Goal: Information Seeking & Learning: Learn about a topic

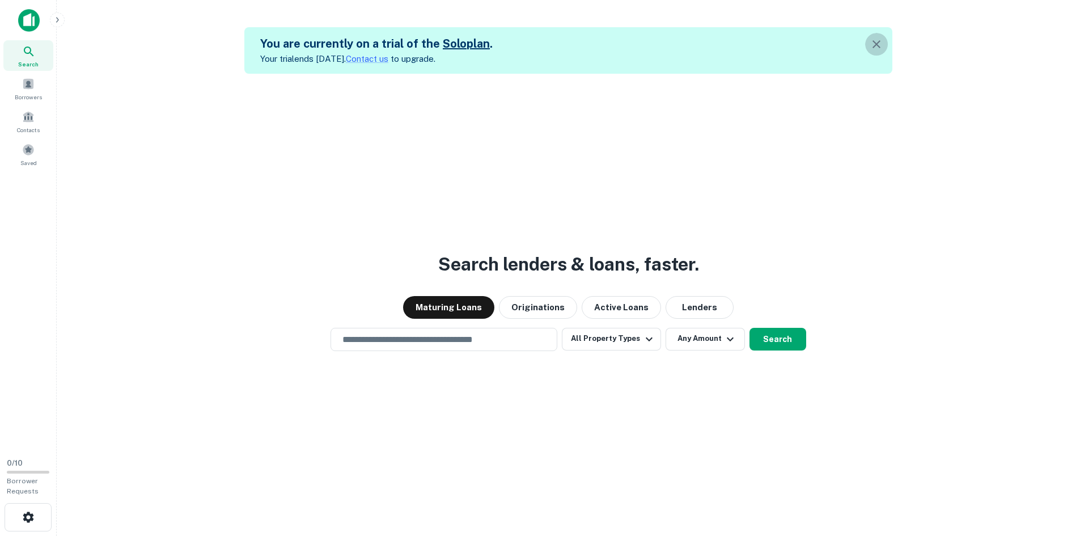
click at [877, 44] on icon "button" at bounding box center [877, 44] width 14 height 14
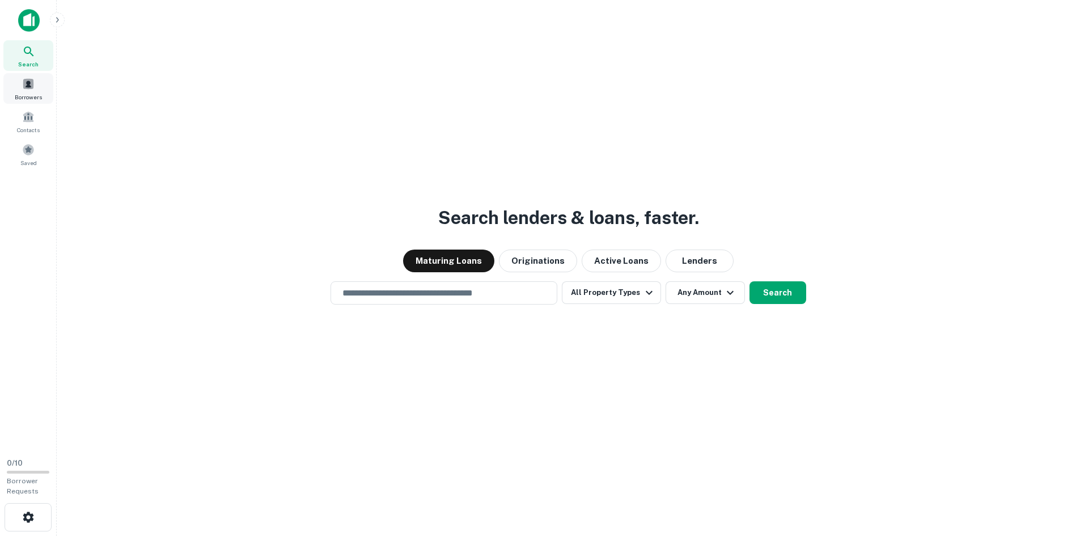
click at [27, 95] on span "Borrowers" at bounding box center [28, 96] width 27 height 9
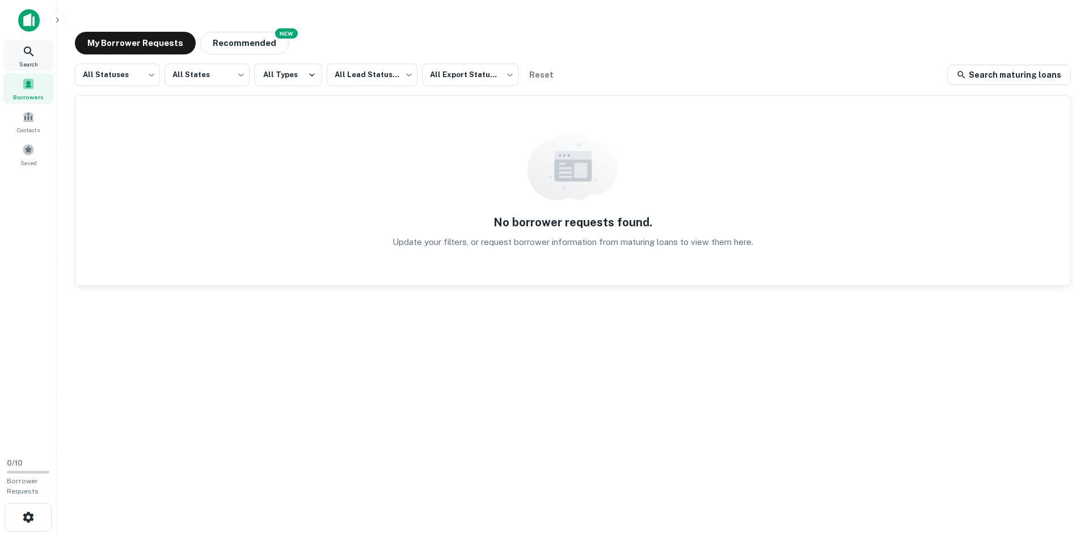
click at [28, 59] on div "Search" at bounding box center [28, 55] width 50 height 31
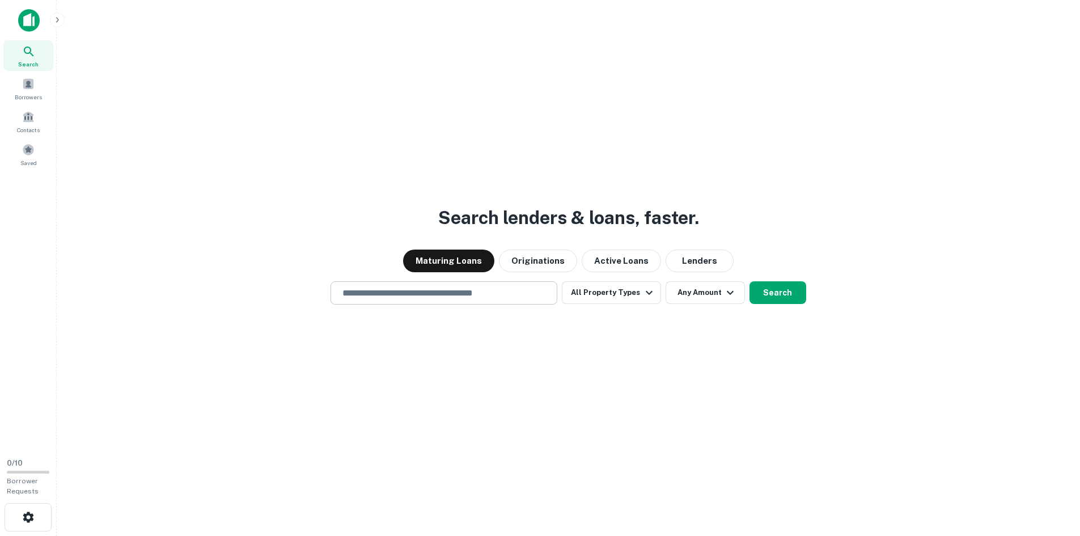
click at [407, 298] on input "text" at bounding box center [444, 292] width 217 height 13
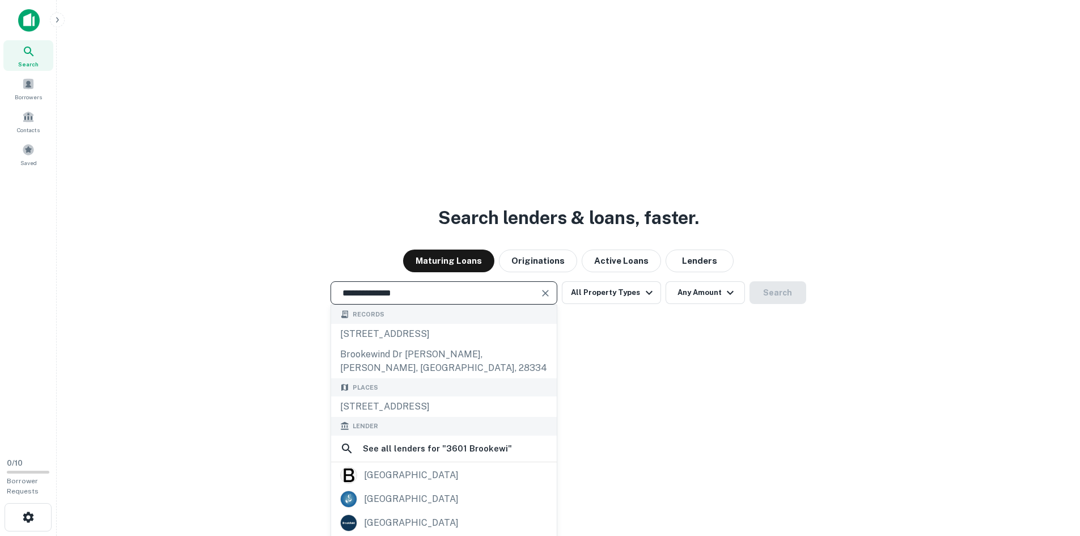
type input "**********"
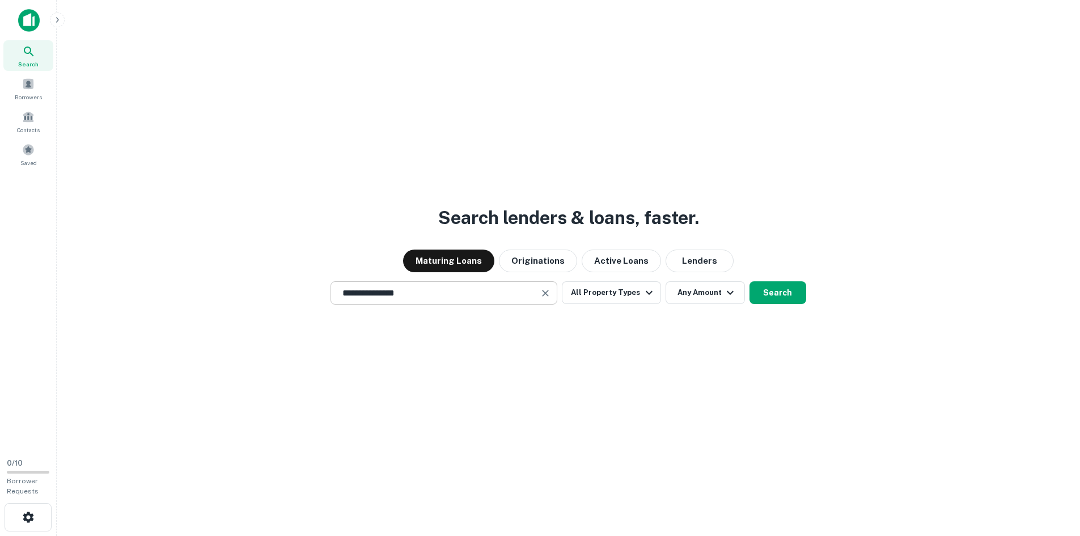
click at [432, 293] on input "**********" at bounding box center [436, 292] width 200 height 13
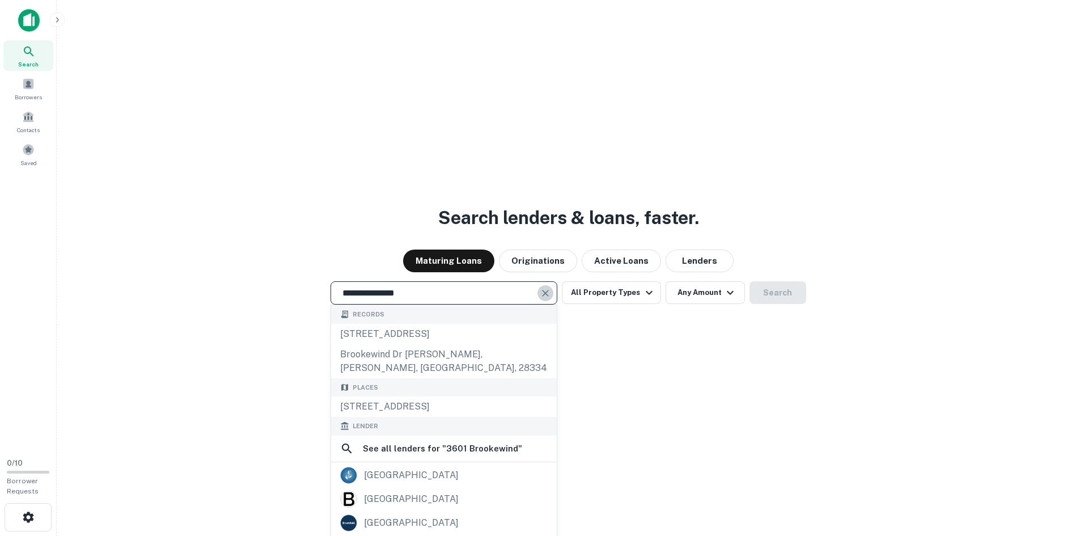
click at [542, 293] on icon "Clear" at bounding box center [545, 293] width 11 height 11
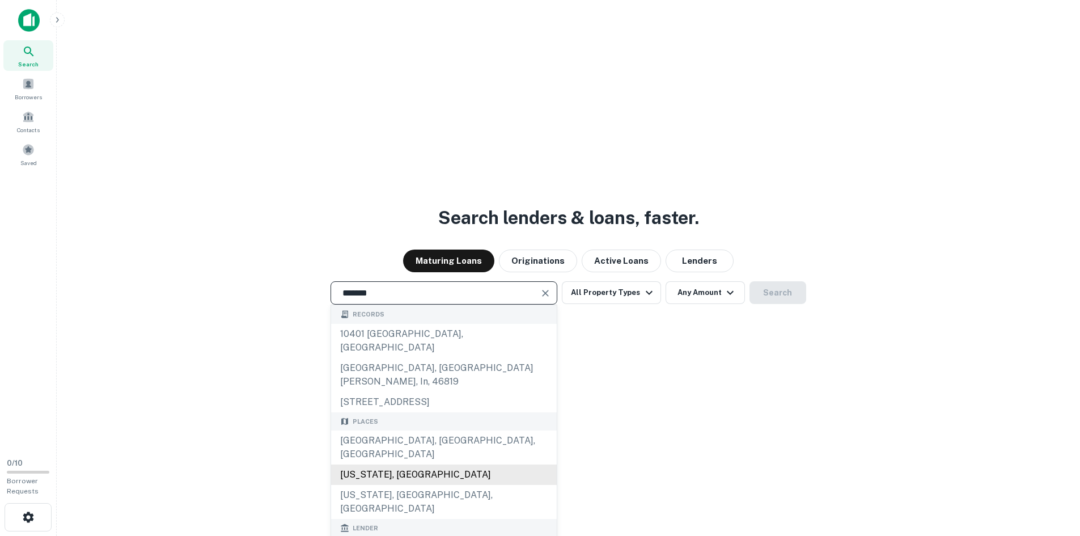
click at [402, 464] on div "Indiana, USA" at bounding box center [444, 474] width 226 height 20
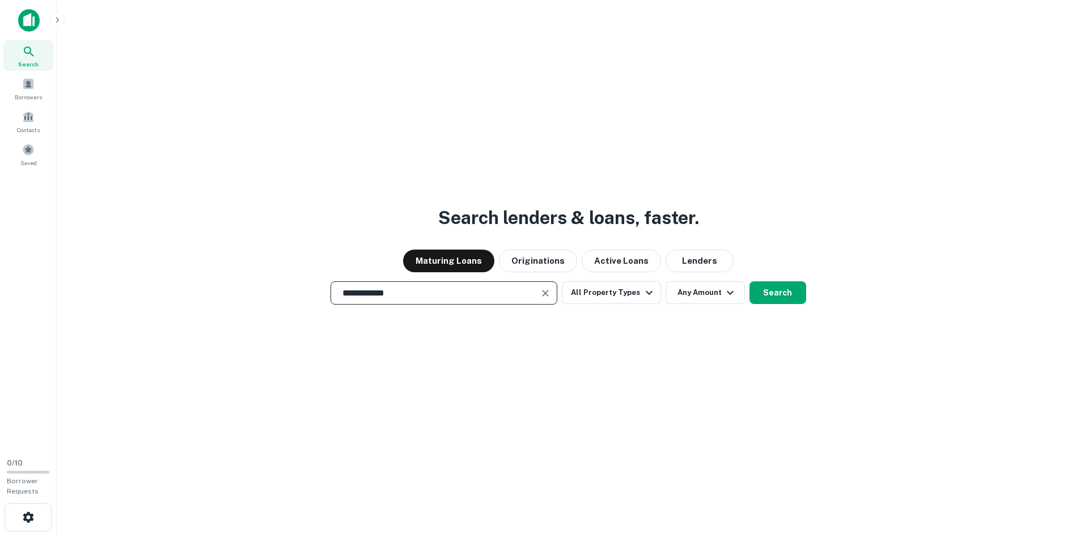
type input "**********"
click at [772, 292] on button "Search" at bounding box center [778, 292] width 57 height 23
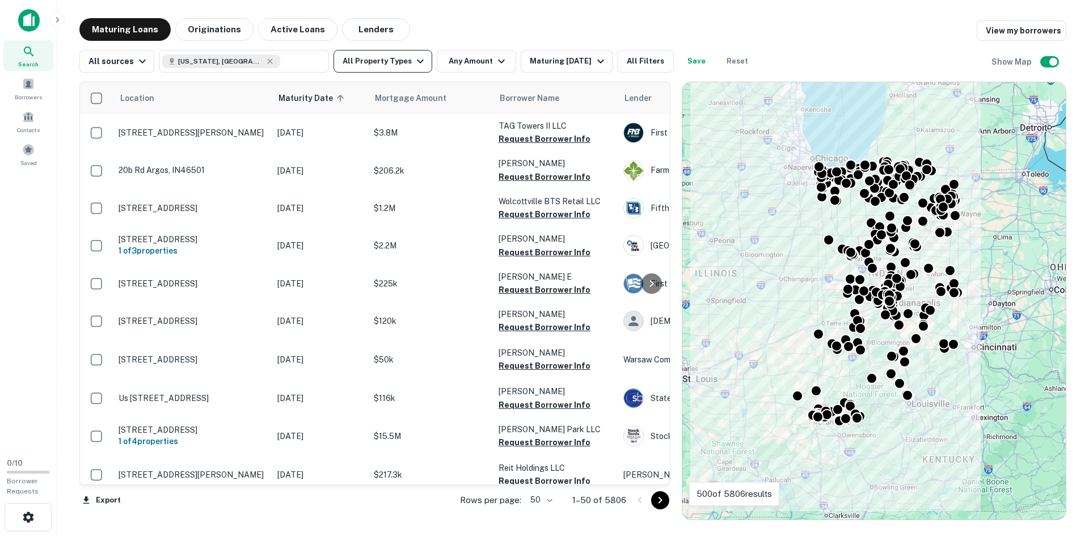
click at [395, 64] on button "All Property Types" at bounding box center [382, 61] width 99 height 23
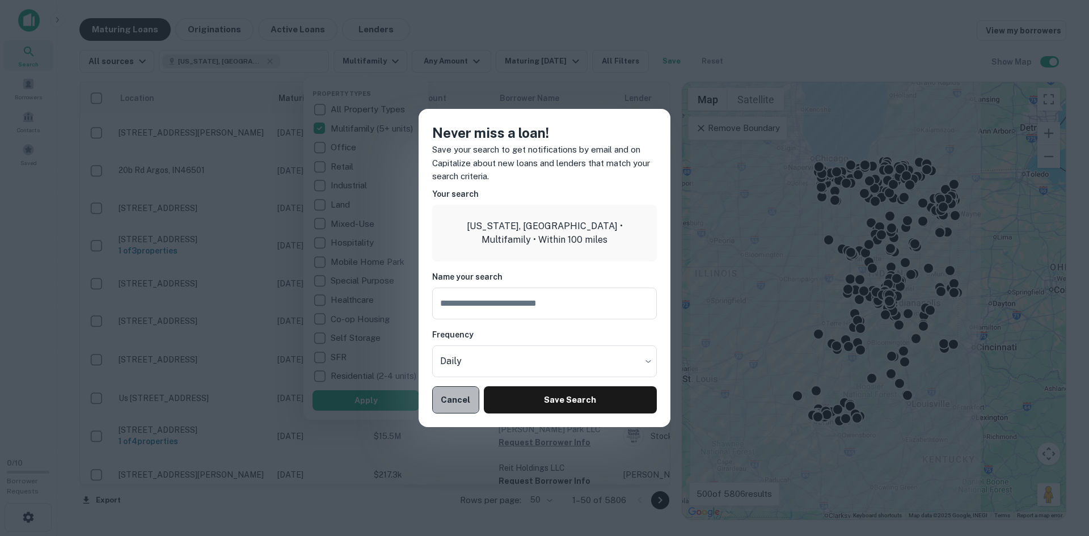
click at [450, 398] on button "Cancel" at bounding box center [455, 399] width 47 height 27
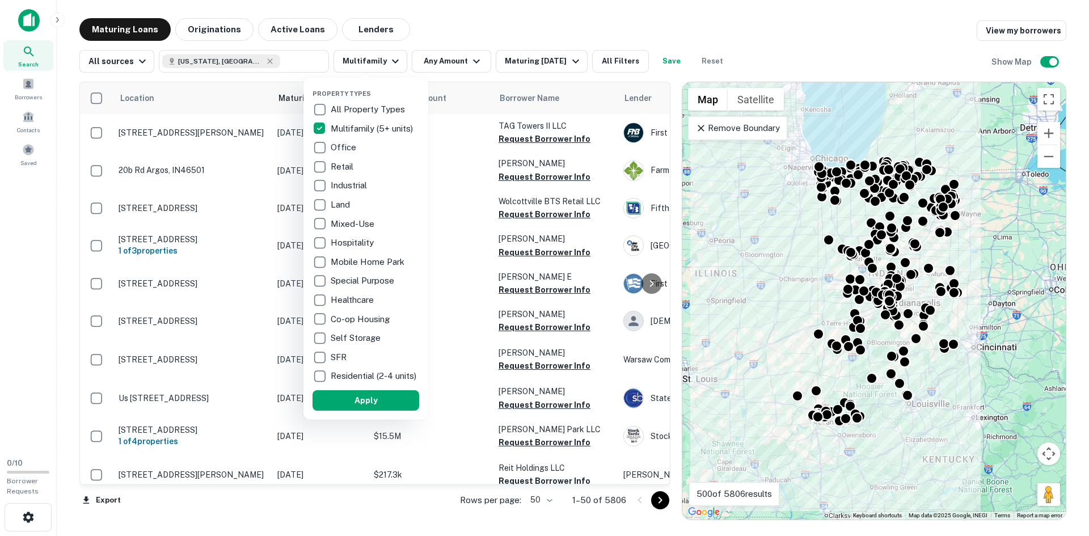
click at [446, 61] on div at bounding box center [544, 268] width 1089 height 536
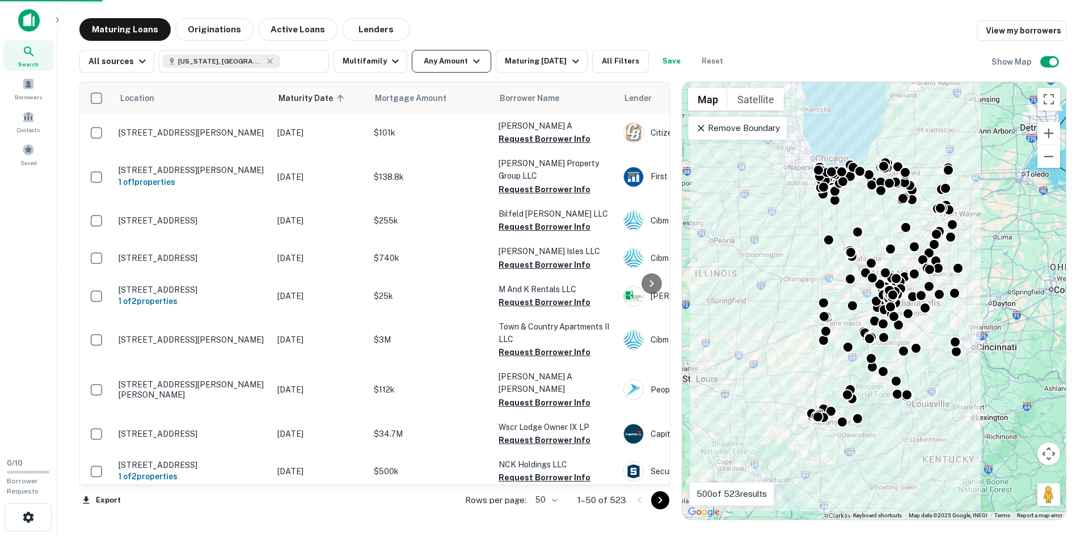
click at [453, 65] on button "Any Amount" at bounding box center [451, 61] width 79 height 23
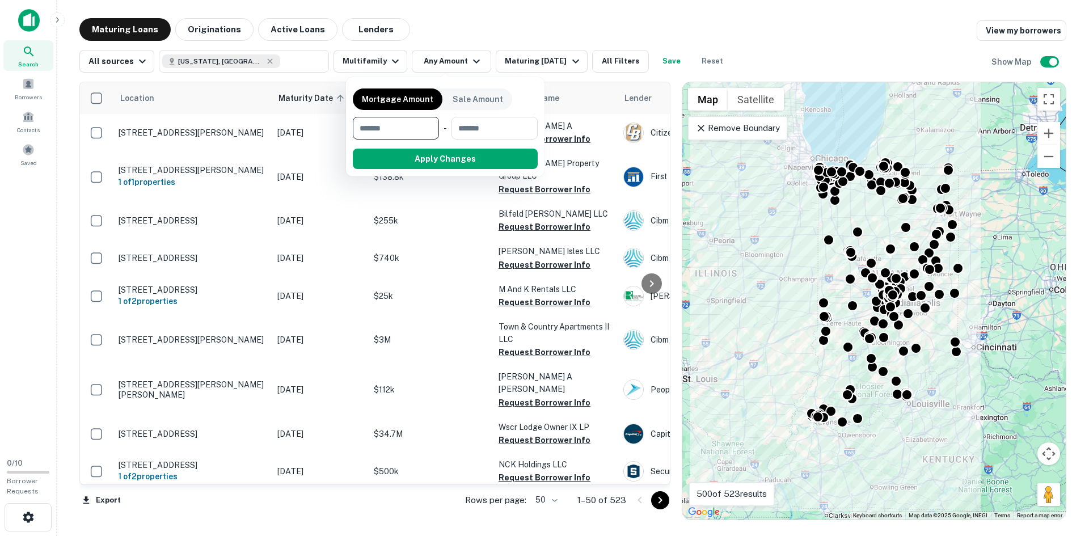
click at [583, 24] on div at bounding box center [544, 268] width 1089 height 536
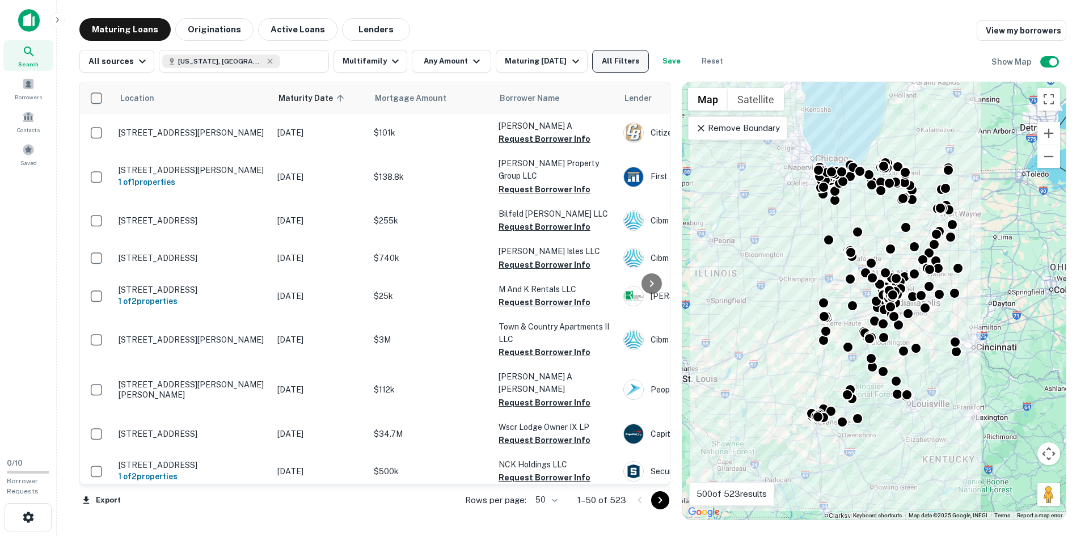
click at [614, 58] on button "All Filters" at bounding box center [620, 61] width 57 height 23
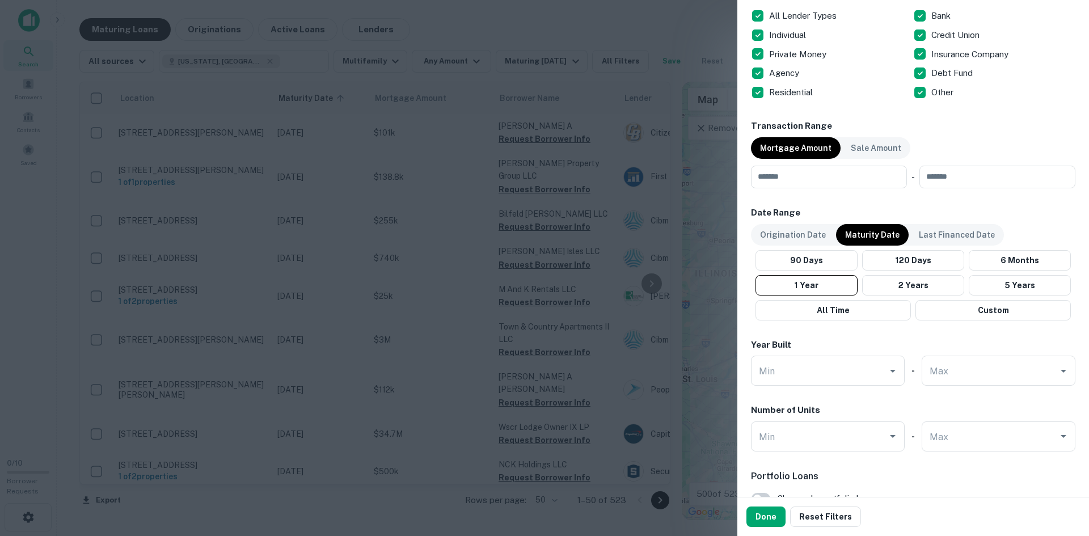
scroll to position [510, 0]
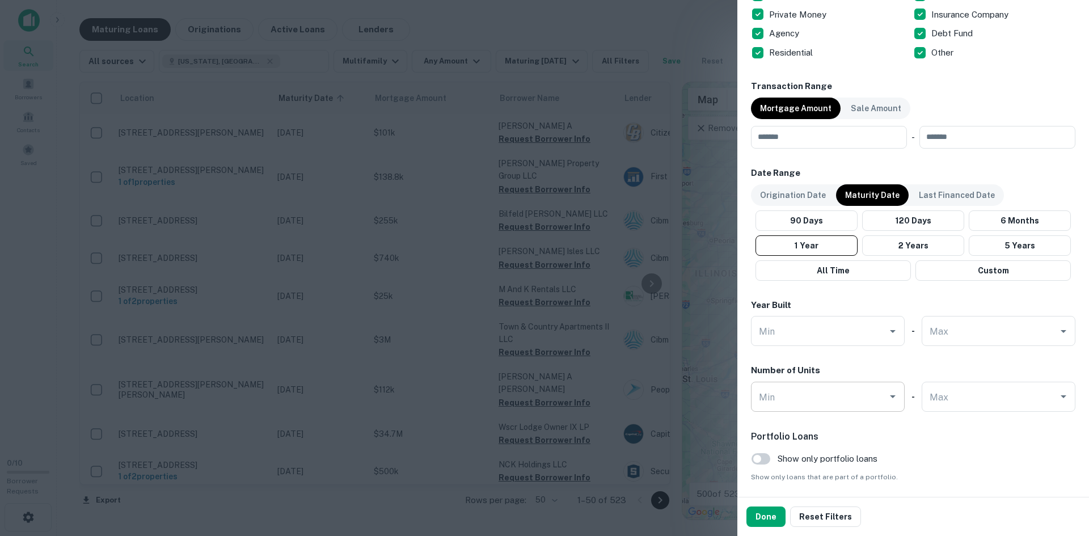
click at [814, 387] on input "Min" at bounding box center [819, 397] width 126 height 20
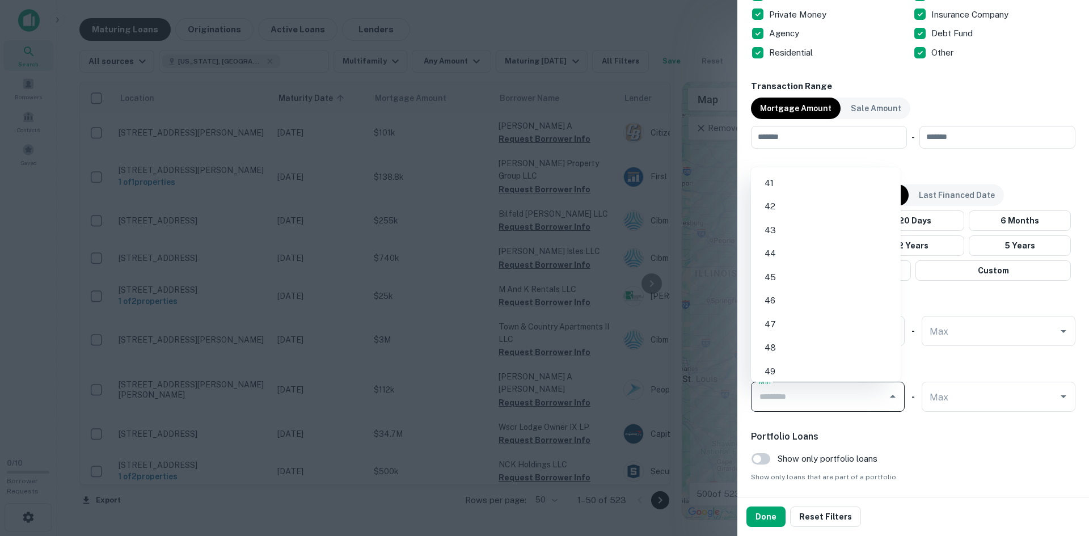
scroll to position [1134, 0]
drag, startPoint x: 787, startPoint y: 199, endPoint x: 956, endPoint y: 209, distance: 169.9
click at [787, 199] on li "50" at bounding box center [825, 202] width 141 height 20
type input "**"
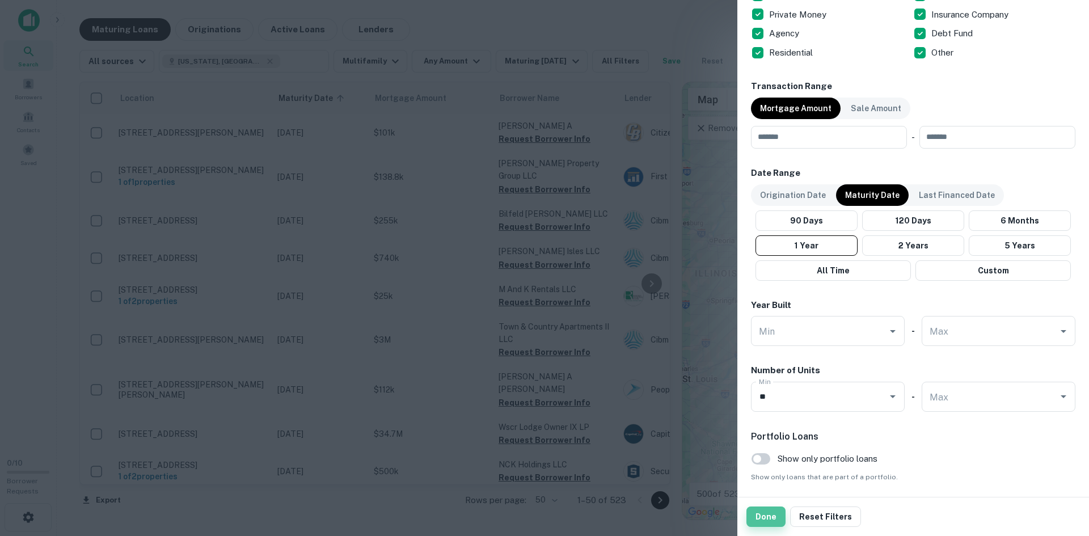
click at [768, 519] on button "Done" at bounding box center [765, 516] width 39 height 20
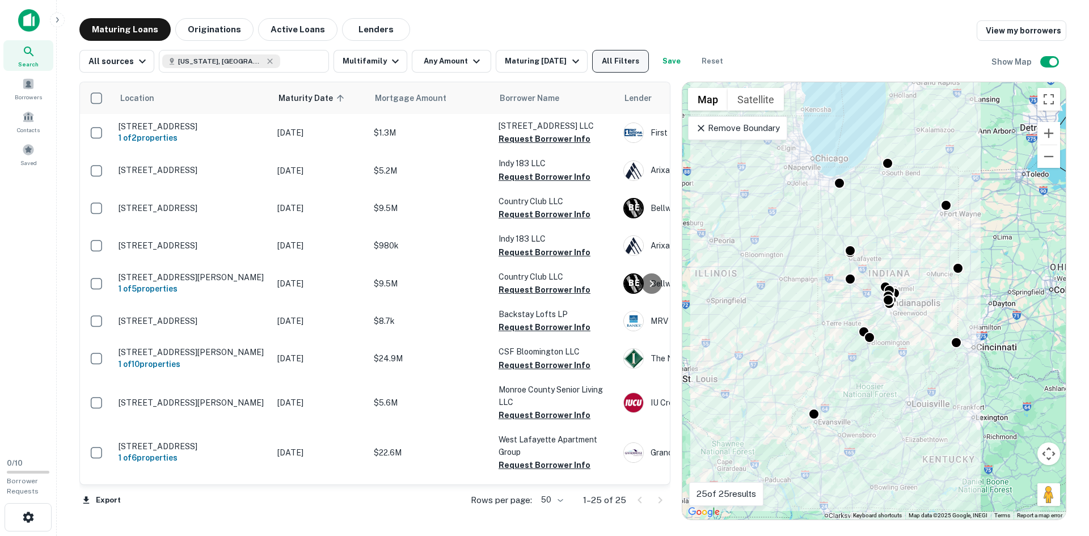
click at [606, 62] on button "All Filters" at bounding box center [620, 61] width 57 height 23
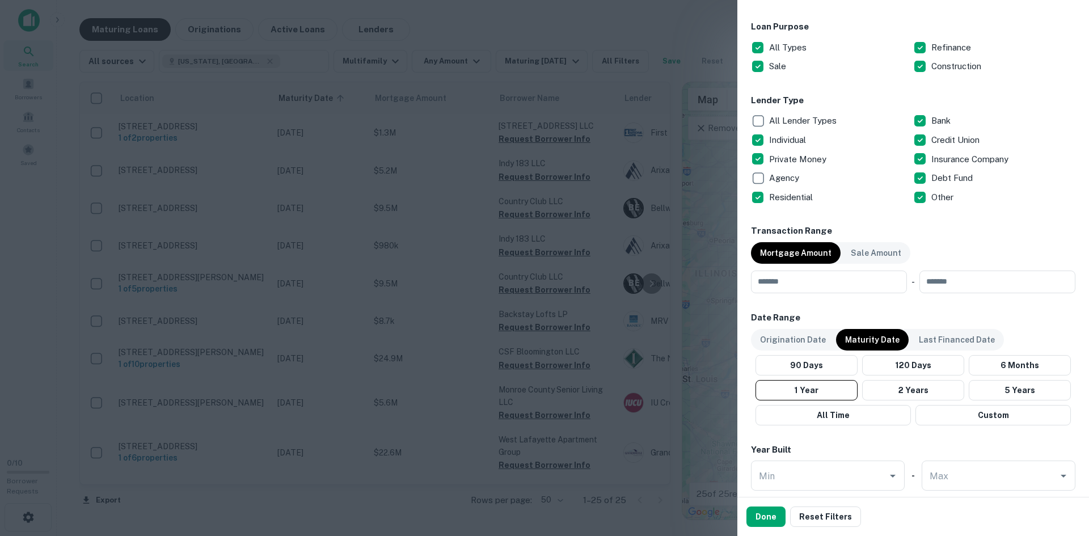
scroll to position [450, 0]
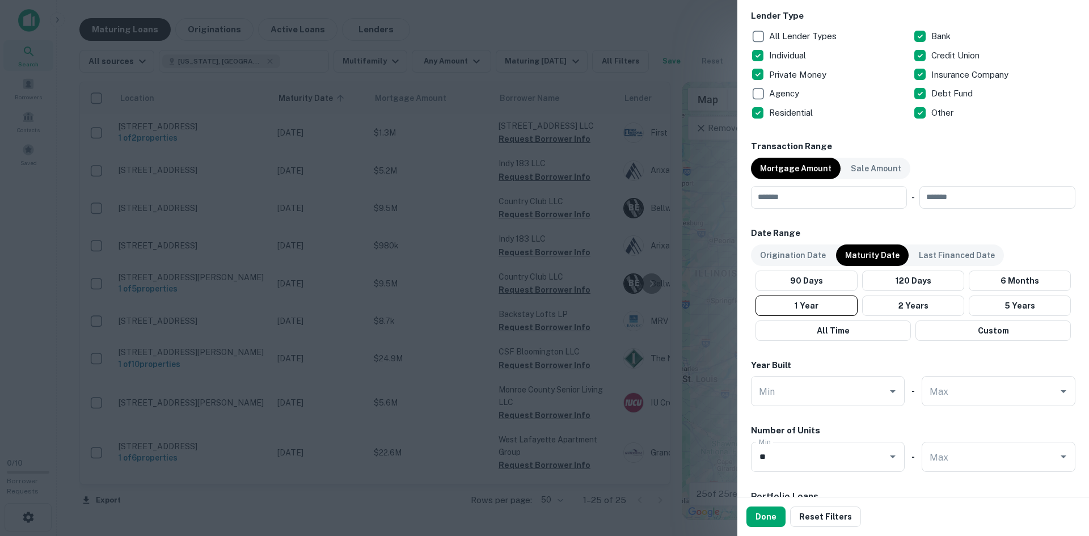
click at [766, 521] on button "Done" at bounding box center [765, 516] width 39 height 20
